Goal: Check status: Check status

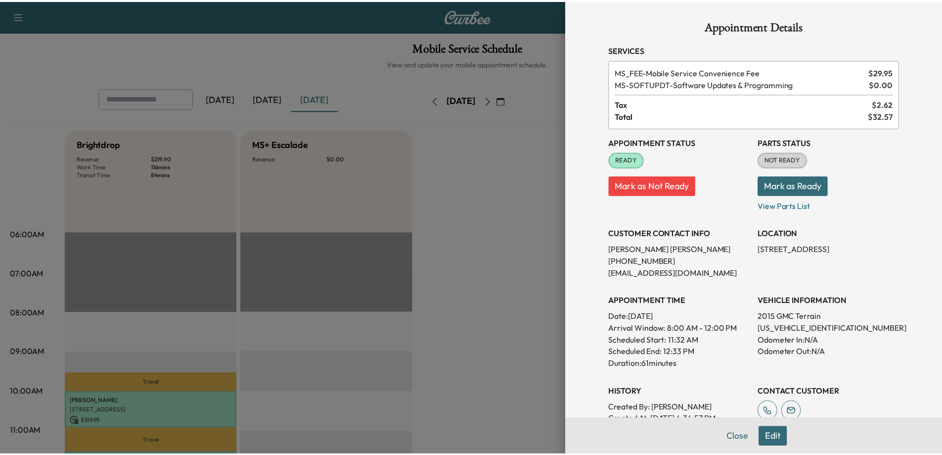
scroll to position [198, 0]
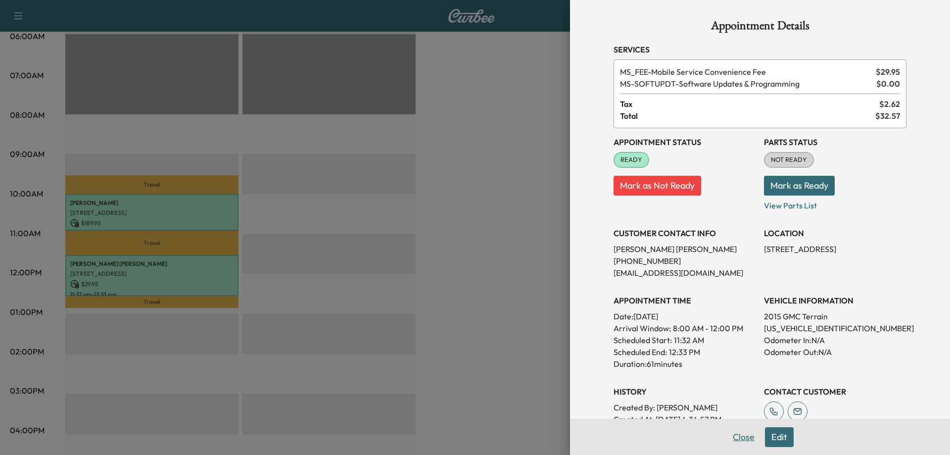
click at [739, 441] on button "Close" at bounding box center [743, 437] width 35 height 20
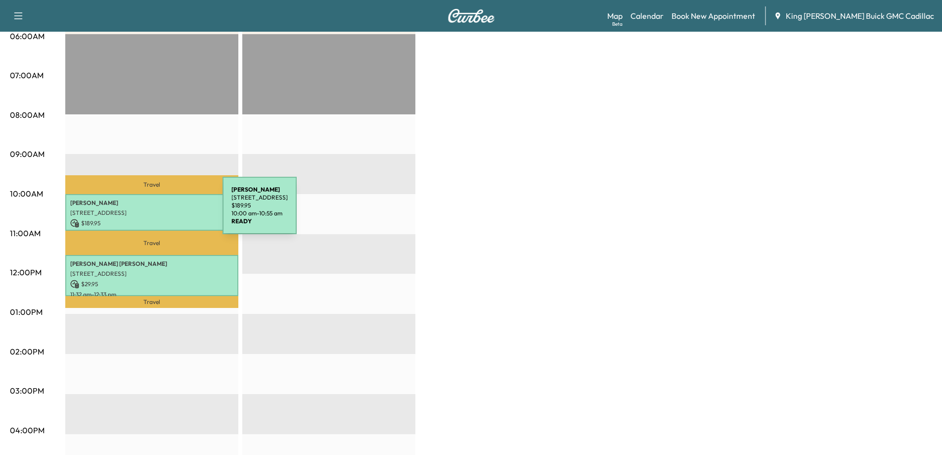
click at [144, 194] on div "[PERSON_NAME] [STREET_ADDRESS] $ 189.95 10:00 am - 10:55 am" at bounding box center [151, 212] width 173 height 37
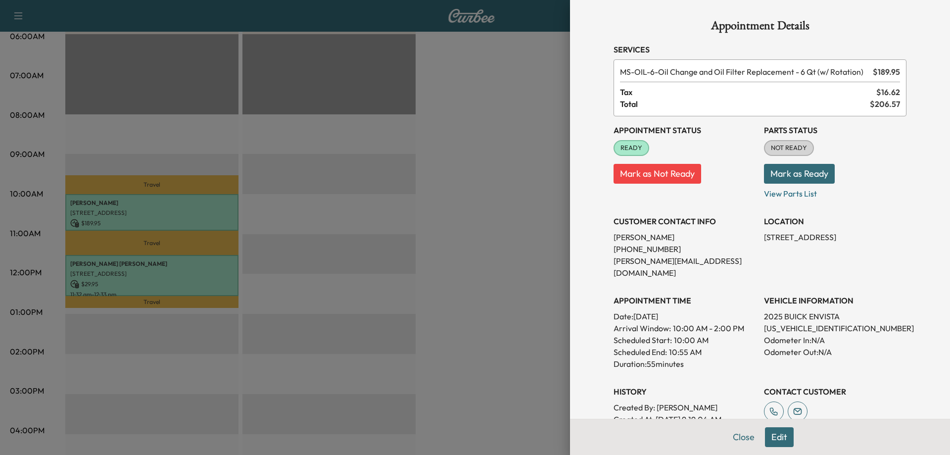
click at [787, 176] on button "Mark as Ready" at bounding box center [799, 174] width 71 height 20
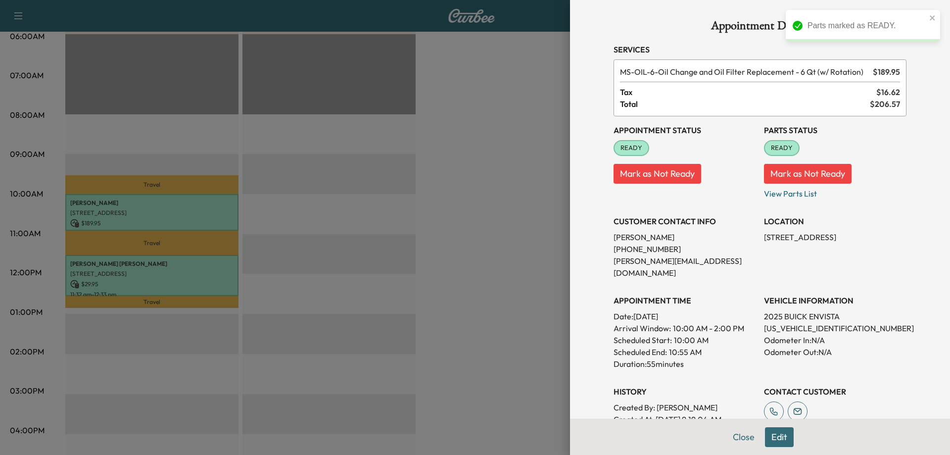
click at [72, 259] on div at bounding box center [475, 227] width 950 height 455
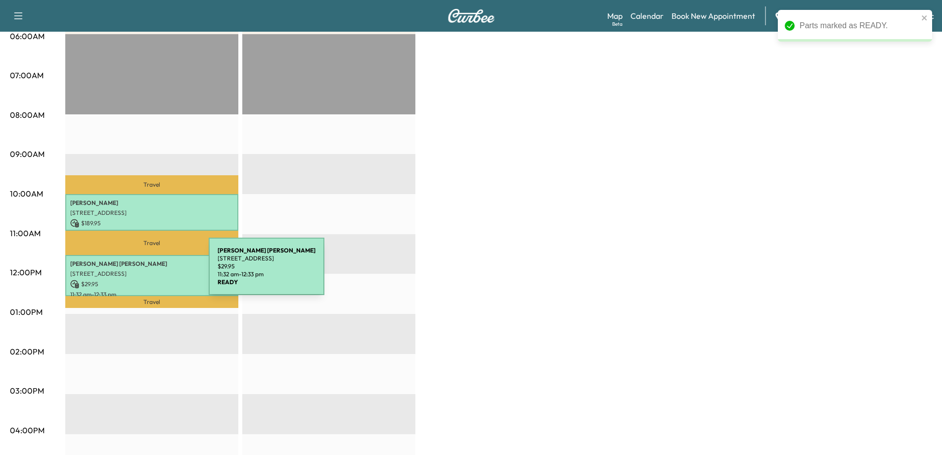
click at [135, 272] on p "[STREET_ADDRESS]" at bounding box center [151, 274] width 163 height 8
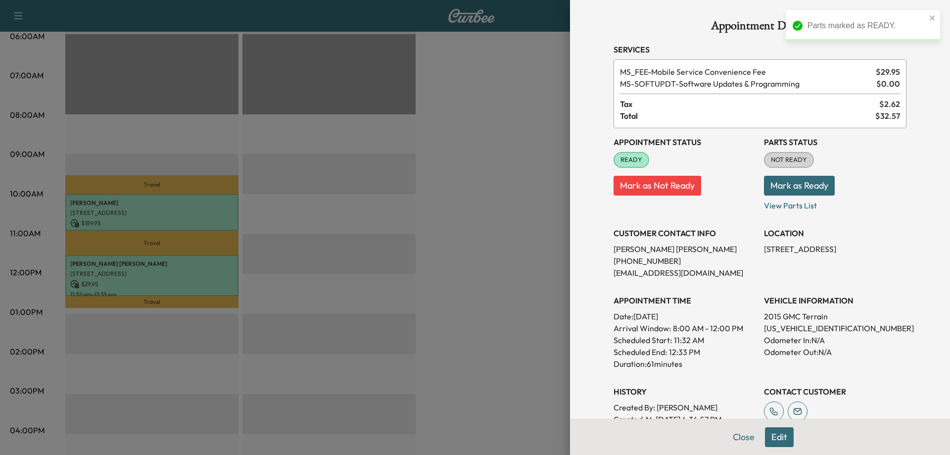
click at [797, 181] on button "Mark as Ready" at bounding box center [799, 186] width 71 height 20
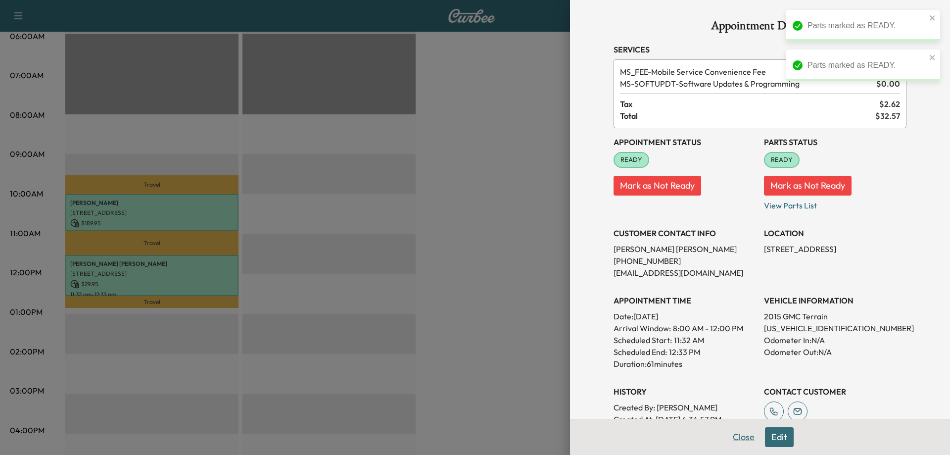
click at [734, 436] on button "Close" at bounding box center [743, 437] width 35 height 20
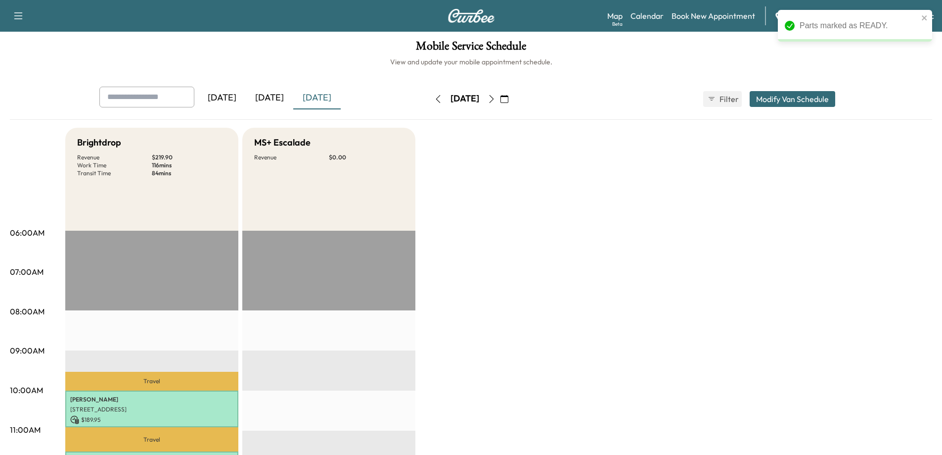
scroll to position [0, 0]
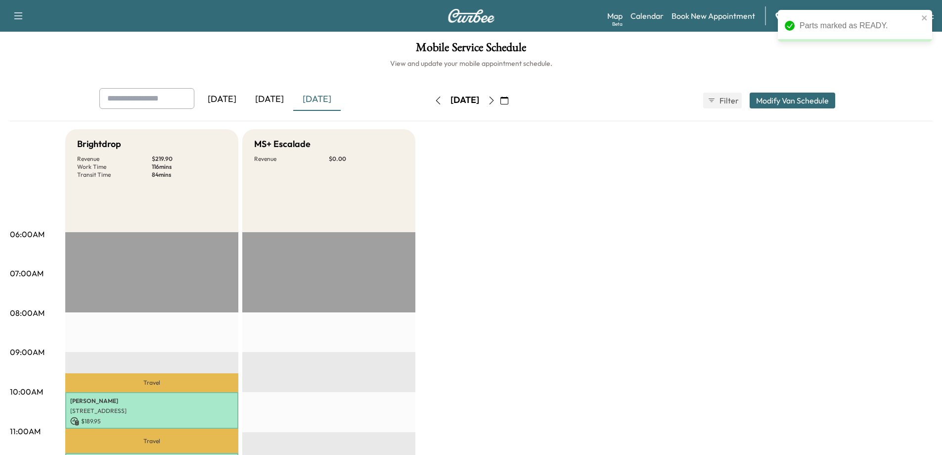
click at [496, 102] on icon "button" at bounding box center [492, 100] width 8 height 8
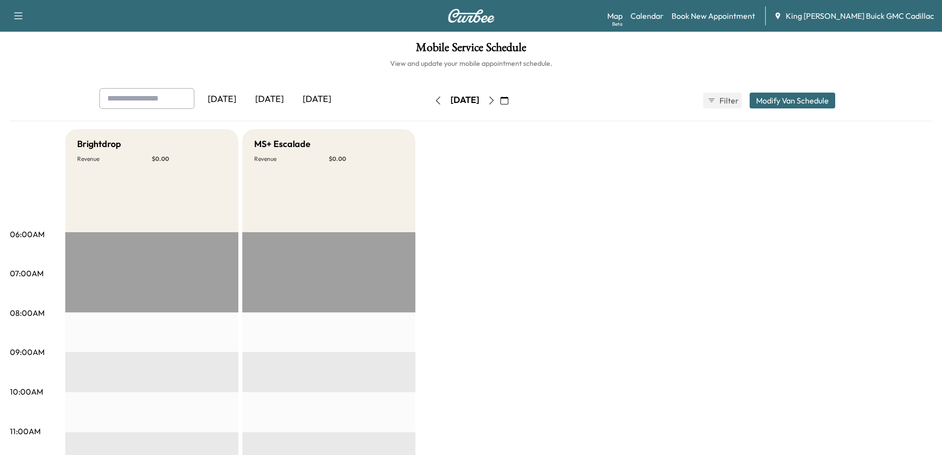
click at [430, 105] on button "button" at bounding box center [438, 101] width 17 height 16
